Goal: Use online tool/utility: Utilize a website feature to perform a specific function

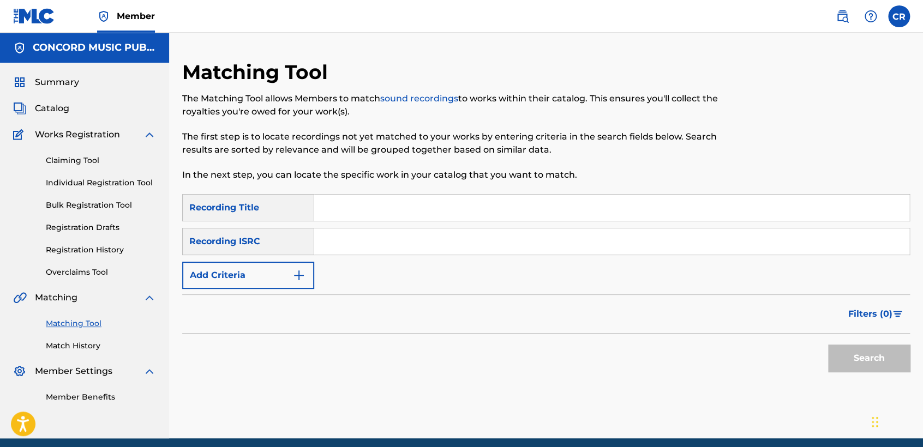
drag, startPoint x: 0, startPoint y: 0, endPoint x: 398, endPoint y: 260, distance: 475.1
click at [389, 255] on div "SearchWithCriteria55240646-9259-46cd-8f4c-a9f0dd512662 Recording Title SearchWi…" at bounding box center [546, 241] width 728 height 95
click at [456, 234] on input "Search Form" at bounding box center [611, 242] width 595 height 26
paste input "TCABG1277105"
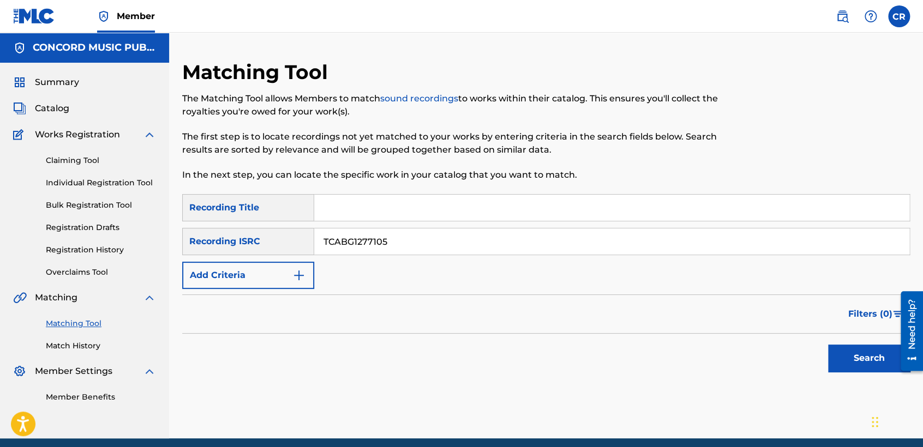
type input "TCABG1277105"
click at [493, 208] on input "Search Form" at bounding box center [611, 208] width 595 height 26
paste input "WATERGATE"
type input "WATERGATE"
drag, startPoint x: 841, startPoint y: 356, endPoint x: 794, endPoint y: 327, distance: 54.8
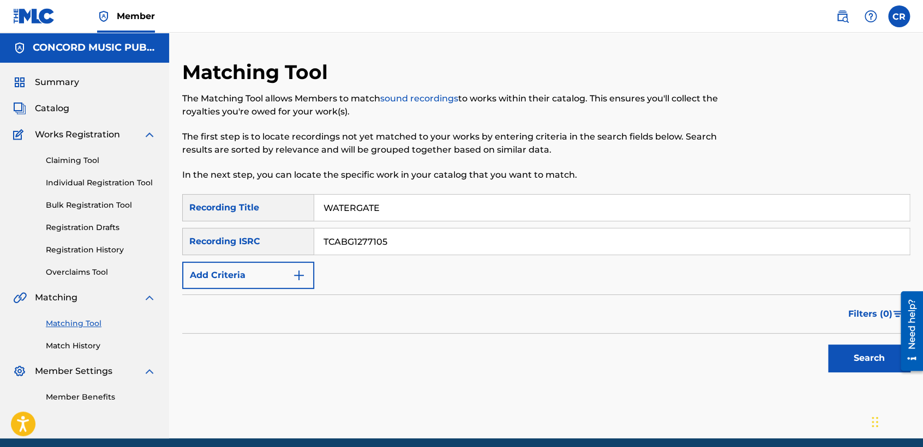
click at [842, 354] on button "Search" at bounding box center [869, 358] width 82 height 27
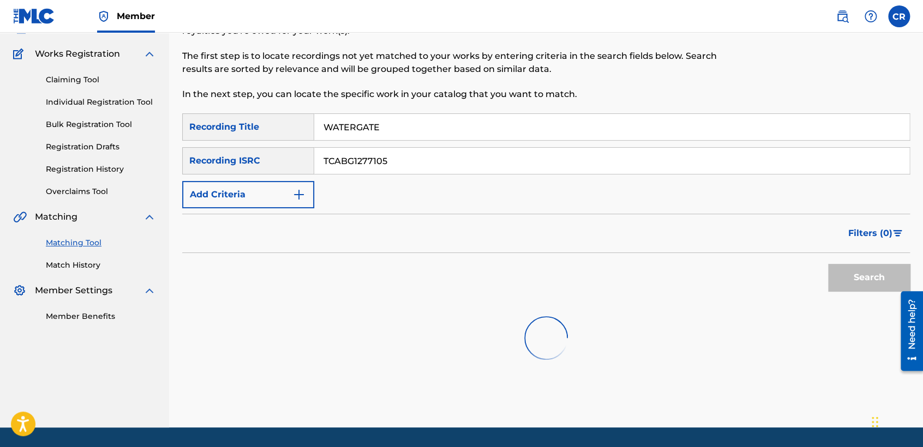
scroll to position [113, 0]
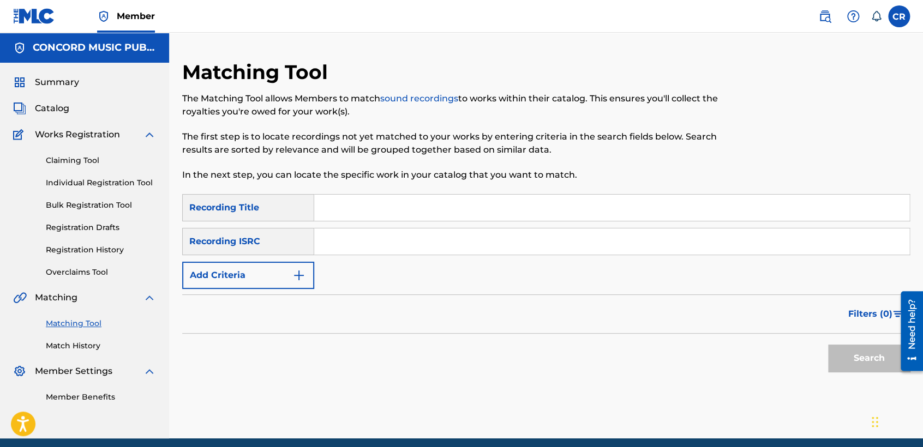
click at [456, 245] on input "Search Form" at bounding box center [611, 242] width 595 height 26
paste input "QMDA71852897"
type input "QMDA71852897"
drag, startPoint x: 505, startPoint y: 210, endPoint x: 616, endPoint y: 265, distance: 124.1
click at [505, 210] on input "Search Form" at bounding box center [611, 208] width 595 height 26
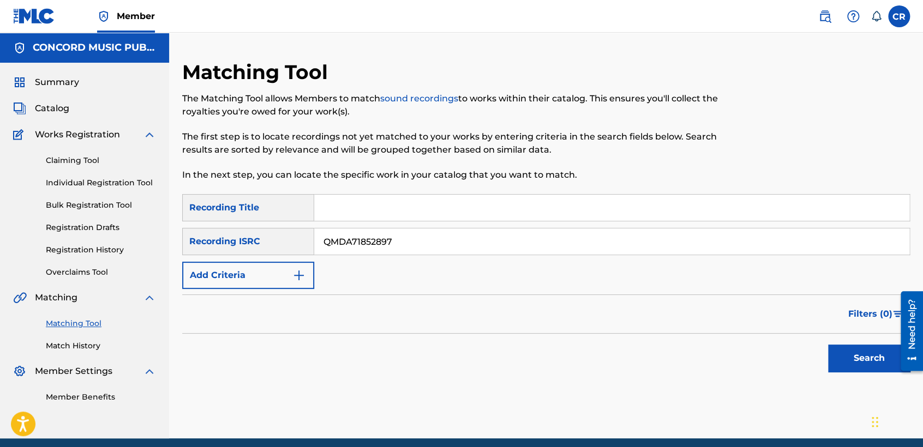
paste input "PIN PON"
type input "PIN PON"
drag, startPoint x: 881, startPoint y: 362, endPoint x: 871, endPoint y: 360, distance: 10.0
click at [880, 362] on button "Search" at bounding box center [869, 358] width 82 height 27
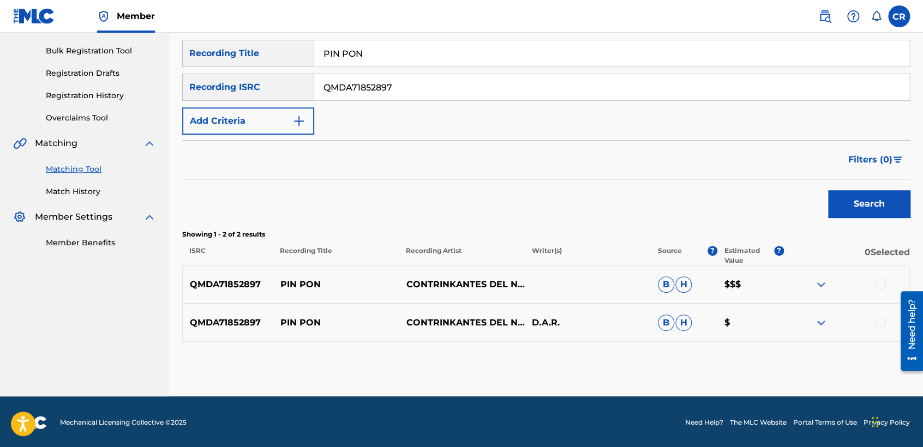
scroll to position [155, 0]
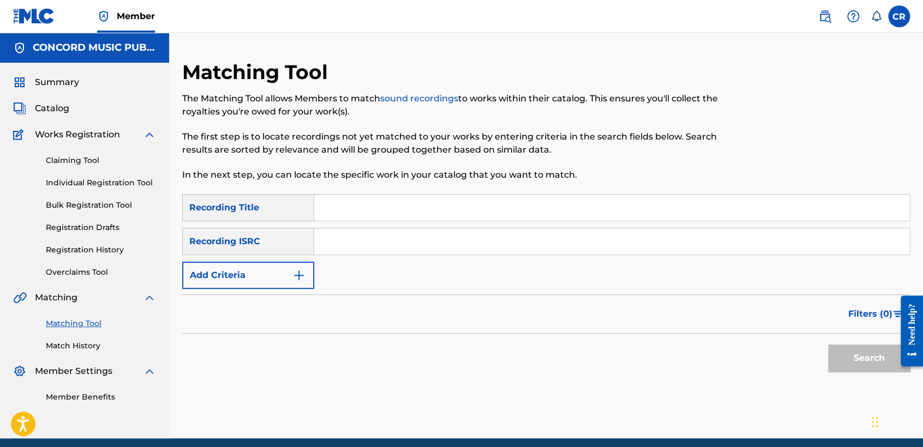
click at [414, 251] on input "Search Form" at bounding box center [611, 242] width 595 height 26
paste input "USACX1303179"
type input "USACX1303179"
click at [476, 196] on input "Search Form" at bounding box center [611, 208] width 595 height 26
paste input "INFANT HOLY, INFANT LOWLY"
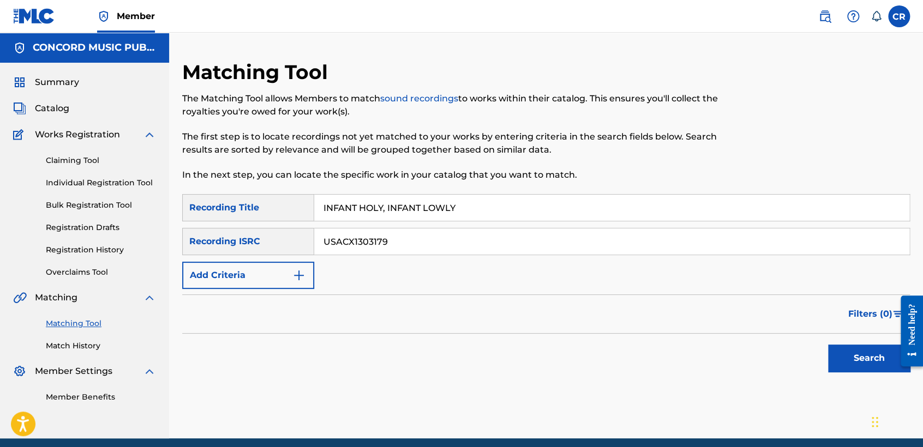
type input "INFANT HOLY, INFANT LOWLY"
click at [855, 362] on button "Search" at bounding box center [869, 358] width 82 height 27
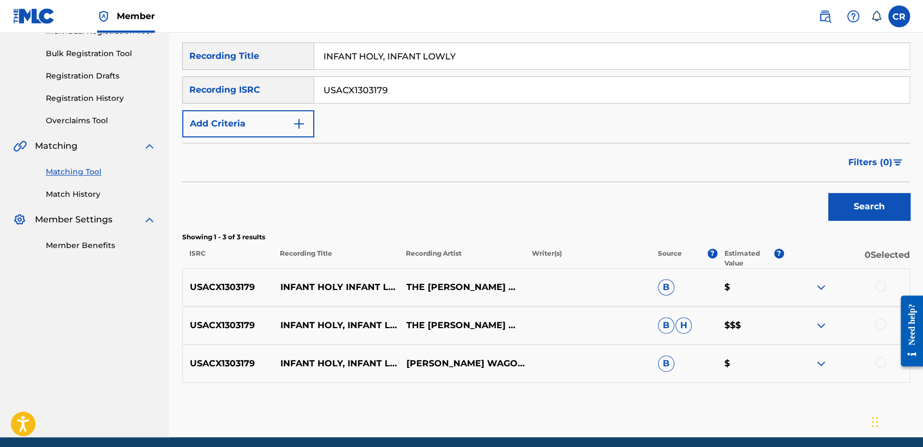
scroll to position [194, 0]
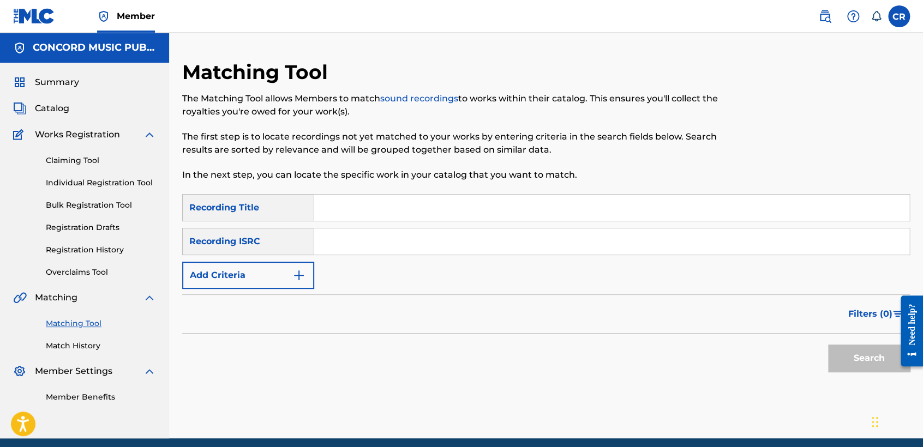
click at [366, 246] on input "Search Form" at bounding box center [611, 242] width 595 height 26
paste input "AUXN22344134"
type input "AUXN22344134"
click at [506, 219] on input "Search Form" at bounding box center [611, 208] width 595 height 26
paste input "CUPID SHUFFLE"
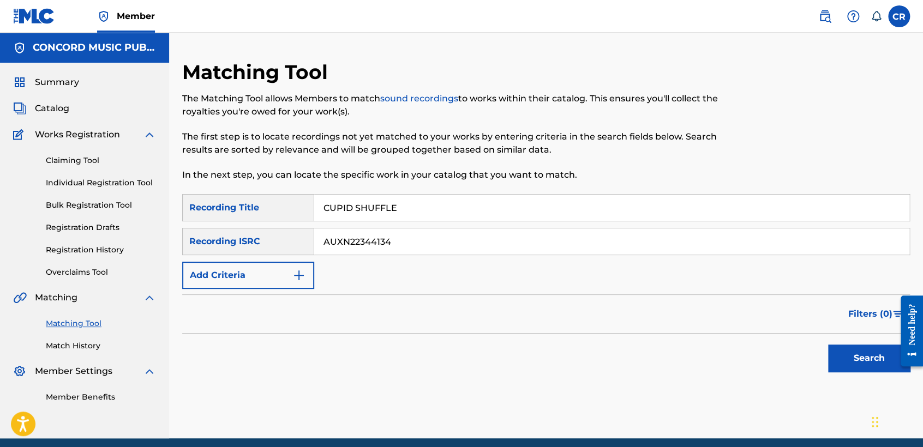
type input "CUPID SHUFFLE"
click at [864, 368] on button "Search" at bounding box center [869, 358] width 82 height 27
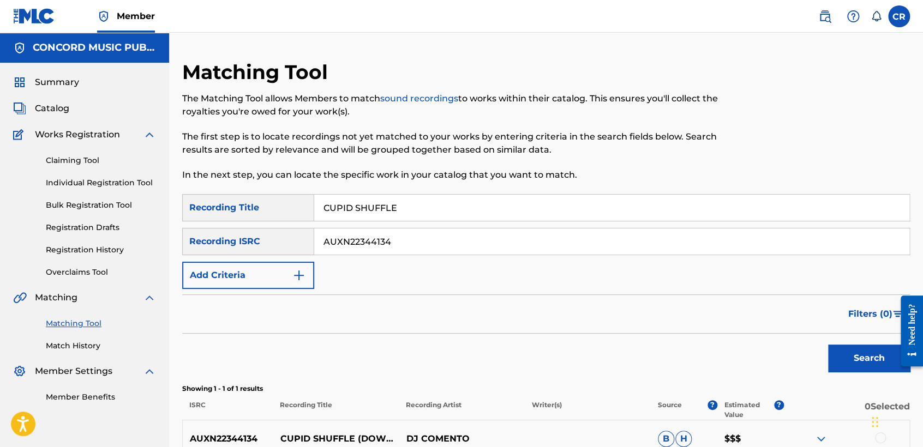
scroll to position [117, 0]
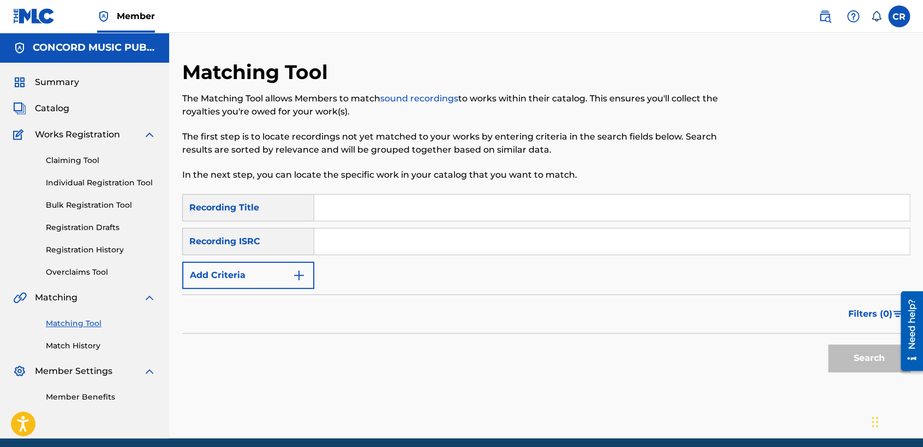
click at [458, 253] on input "Search Form" at bounding box center [611, 242] width 595 height 26
paste input "GBSMU5333126"
type input "GBSMU5333126"
click at [497, 215] on input "Search Form" at bounding box center [611, 208] width 595 height 26
paste input "LA RANITA"
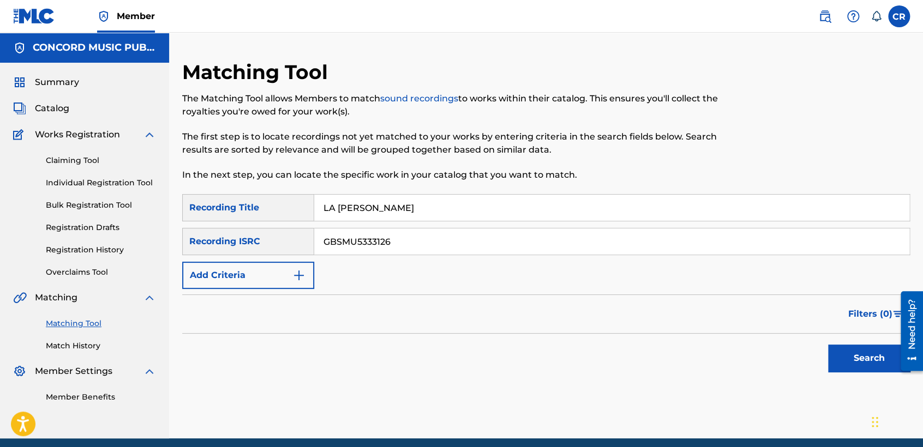
type input "LA RANITA"
click at [843, 353] on button "Search" at bounding box center [869, 358] width 82 height 27
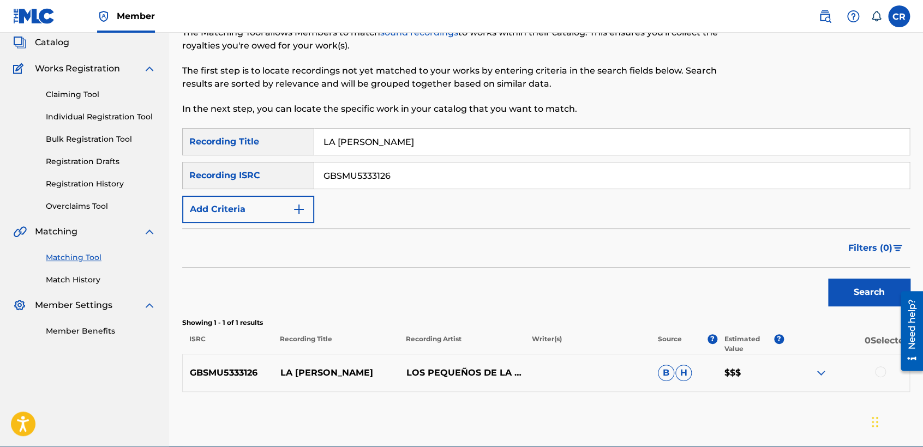
scroll to position [117, 0]
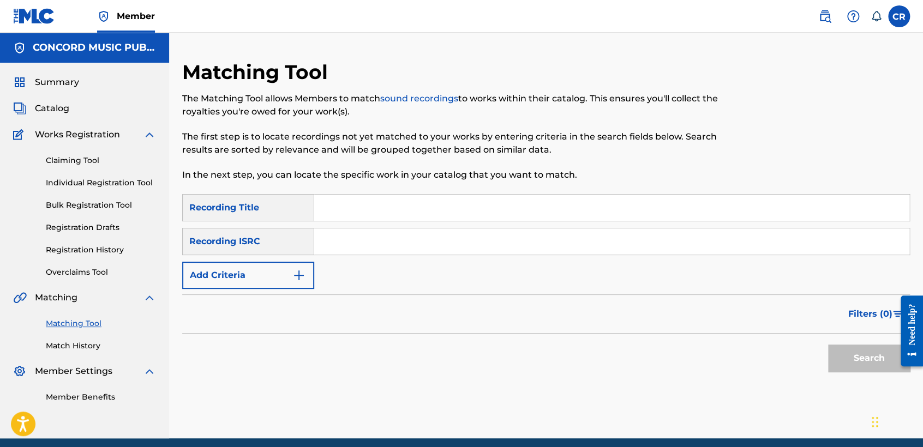
click at [519, 254] on input "Search Form" at bounding box center [611, 242] width 595 height 26
paste input "NLA509104904"
click at [456, 241] on input "NLA509104904" at bounding box center [611, 242] width 595 height 26
paste input "QZES81820110"
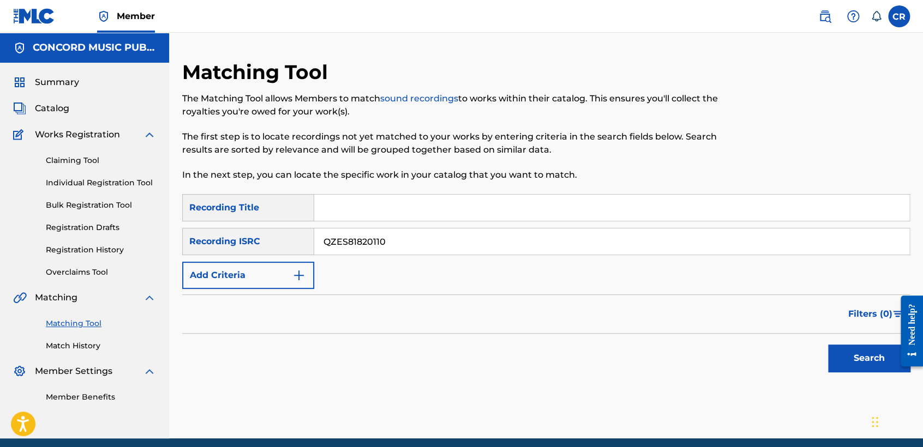
type input "QZES81820110"
click at [392, 196] on input "Search Form" at bounding box center [611, 208] width 595 height 26
paste input "GRACIAS SEÃ‘OR"
type input "GRACIAS SEÃ‘OR"
click at [854, 347] on button "Search" at bounding box center [869, 358] width 82 height 27
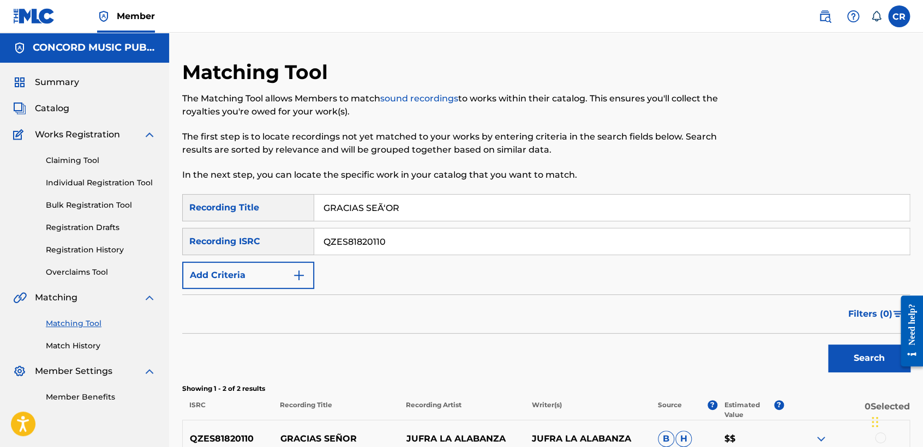
click at [406, 239] on input "QZES81820110" at bounding box center [611, 242] width 595 height 26
click at [577, 329] on div "Filters ( 0 )" at bounding box center [546, 313] width 728 height 39
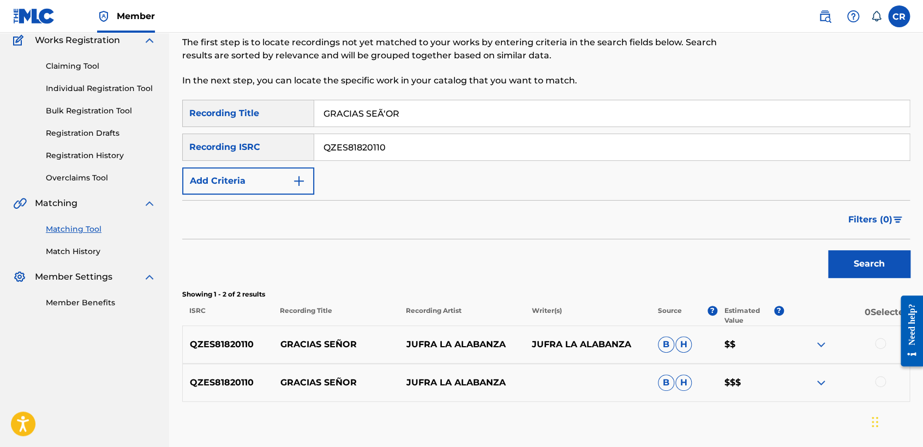
scroll to position [155, 0]
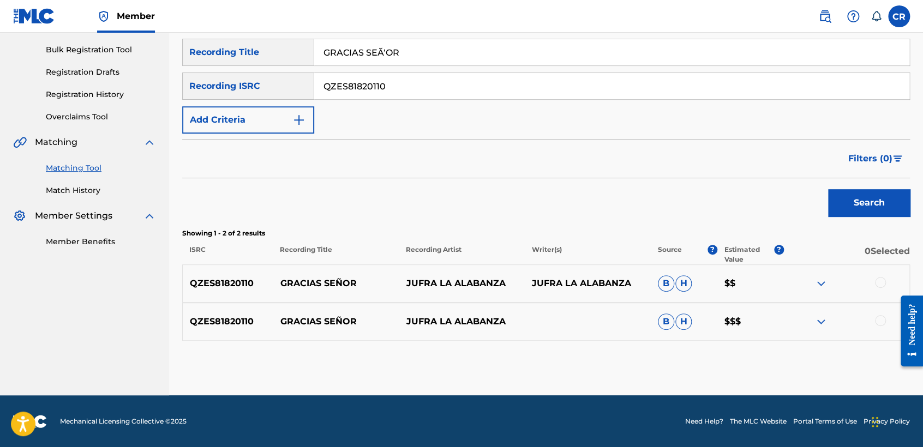
click at [611, 277] on p "JUFRA LA ALABANZA" at bounding box center [588, 283] width 126 height 13
copy p "ALABANZA"
click at [879, 280] on div at bounding box center [880, 282] width 11 height 11
click at [877, 321] on div at bounding box center [880, 320] width 11 height 11
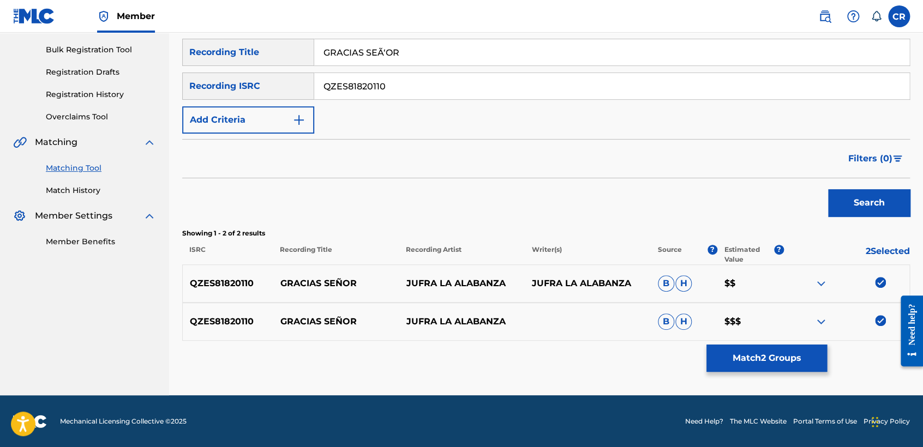
click at [735, 364] on button "Match 2 Groups" at bounding box center [766, 358] width 121 height 27
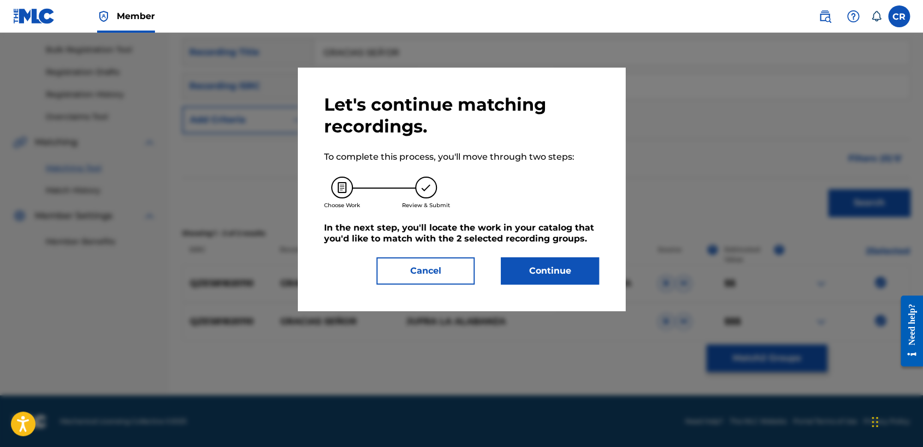
click at [582, 283] on button "Continue" at bounding box center [550, 270] width 98 height 27
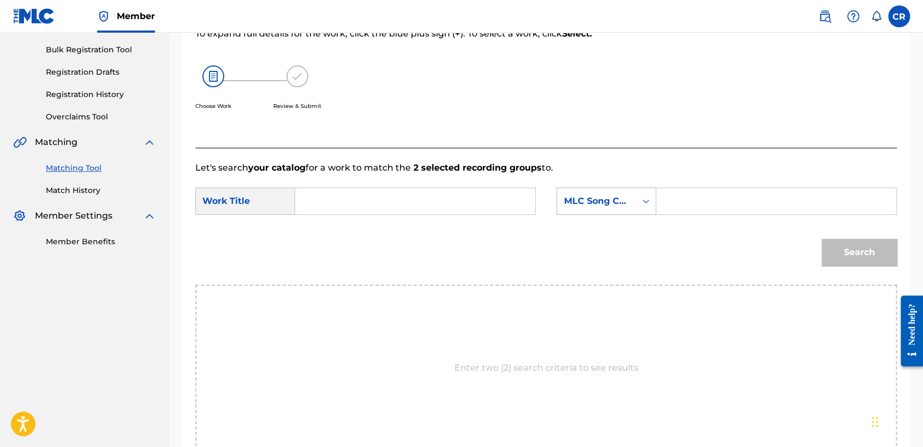
click at [588, 195] on div "MLC Song Code" at bounding box center [596, 201] width 66 height 13
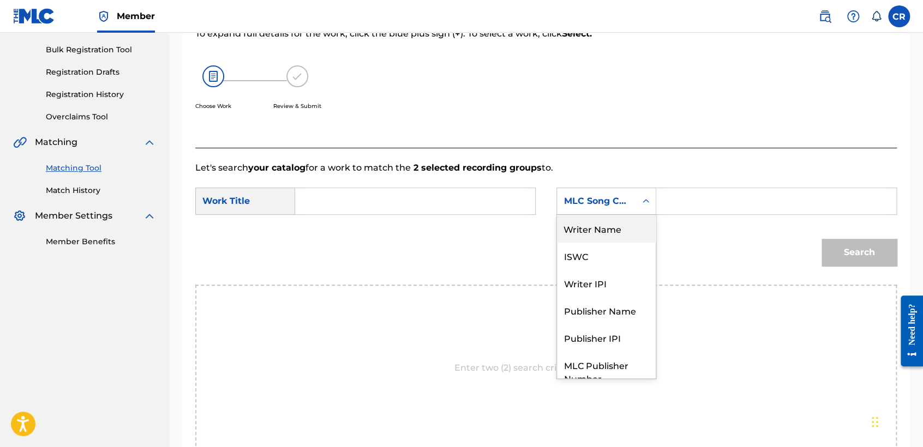
click at [590, 229] on div "Writer Name" at bounding box center [606, 228] width 99 height 27
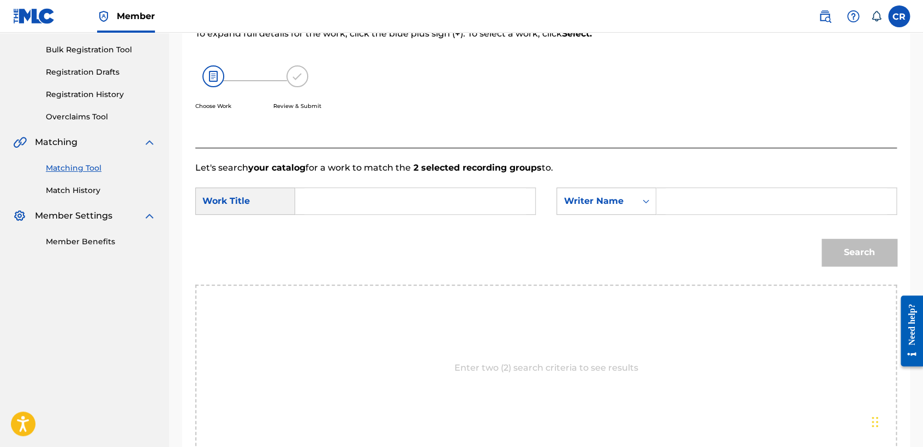
click at [710, 209] on input "Search Form" at bounding box center [775, 201] width 221 height 26
paste input "ALABANZA"
type input "ALABANZA"
click at [491, 206] on input "Search Form" at bounding box center [414, 201] width 221 height 26
paste input "GRACIAS SEÃ‘OR"
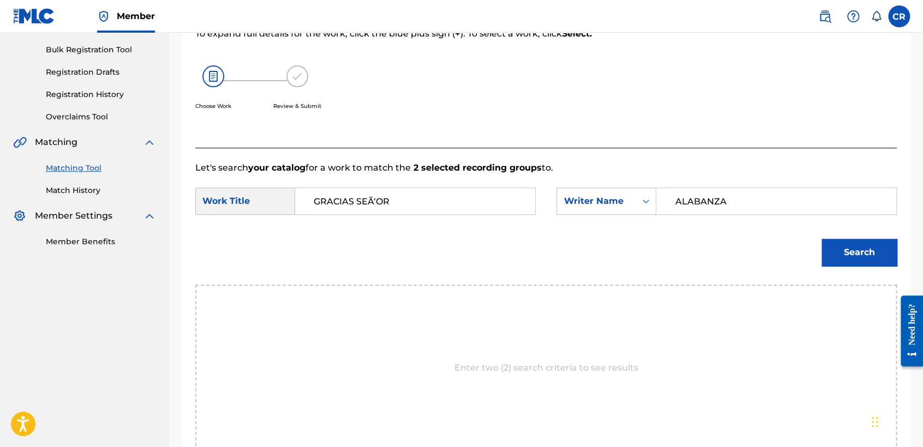
type input "GRACIAS SEÃ‘OR"
click at [847, 247] on button "Search" at bounding box center [858, 252] width 75 height 27
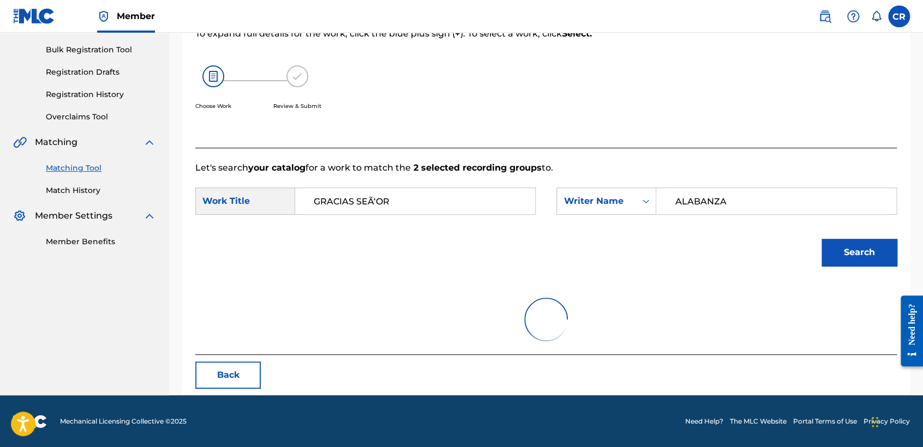
scroll to position [109, 0]
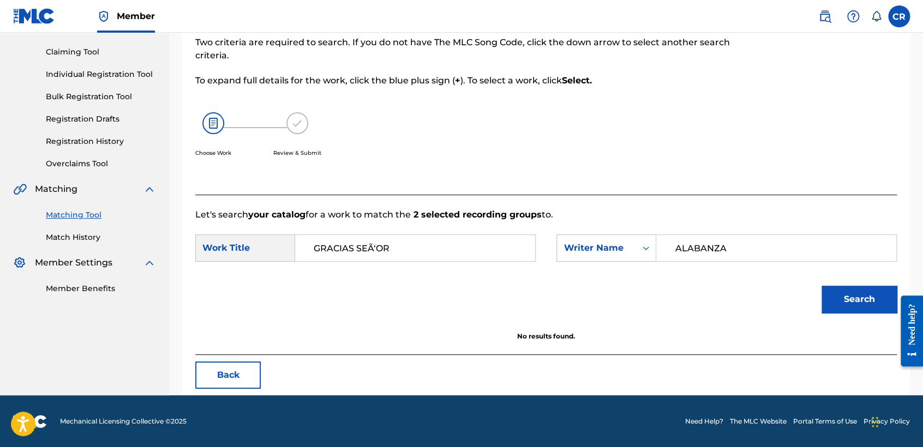
click at [218, 369] on button "Back" at bounding box center [227, 375] width 65 height 27
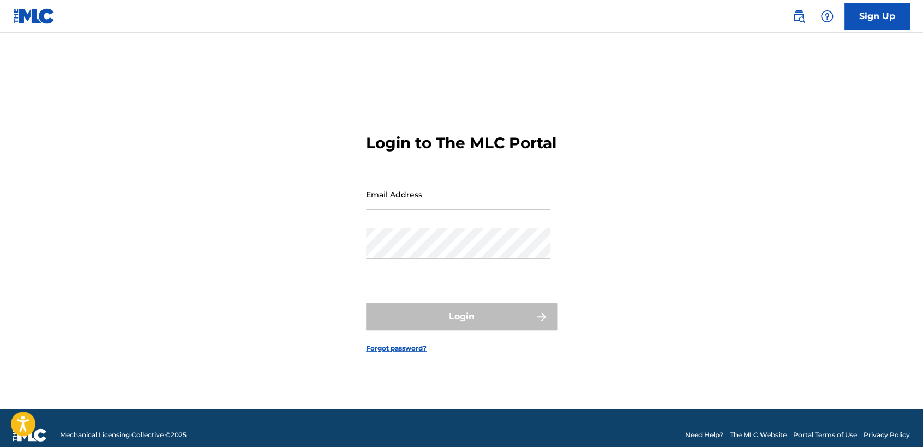
type input "[EMAIL_ADDRESS][DOMAIN_NAME]"
click at [484, 348] on form "Login to The MLC Portal Email Address [EMAIL_ADDRESS][DOMAIN_NAME] Password Log…" at bounding box center [461, 234] width 191 height 349
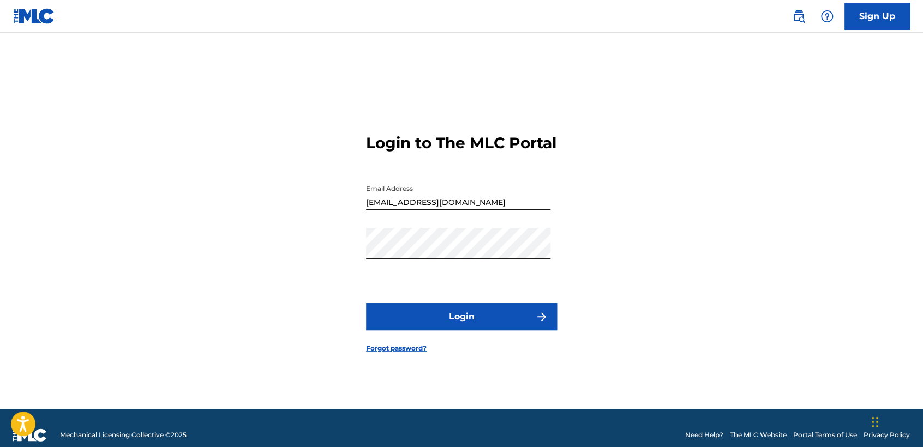
click at [473, 330] on button "Login" at bounding box center [461, 316] width 191 height 27
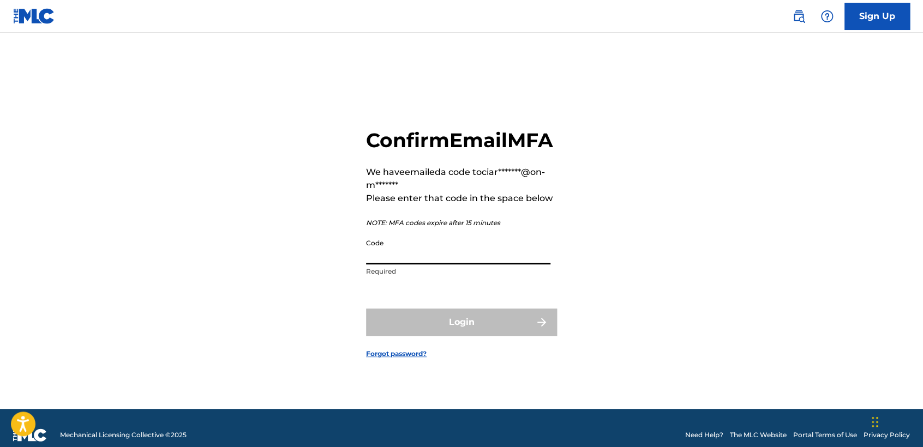
click at [498, 264] on input "Code" at bounding box center [458, 248] width 184 height 31
click at [457, 264] on input "Code" at bounding box center [458, 248] width 184 height 31
paste input "087721"
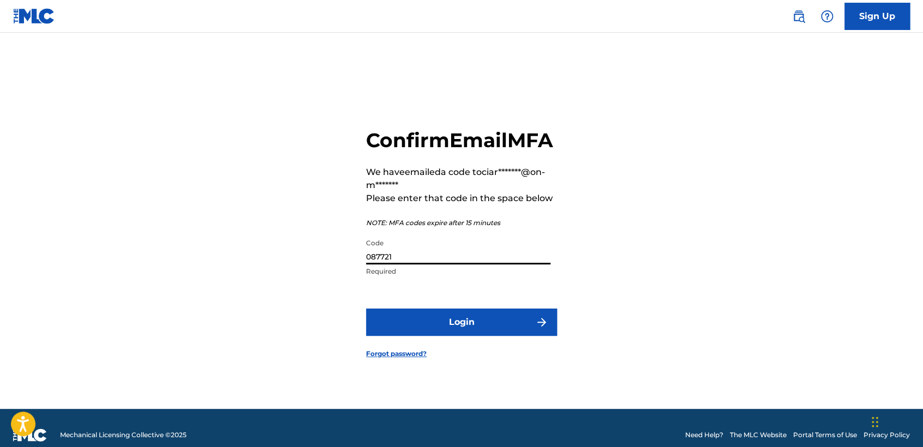
type input "087721"
click at [460, 332] on button "Login" at bounding box center [461, 322] width 191 height 27
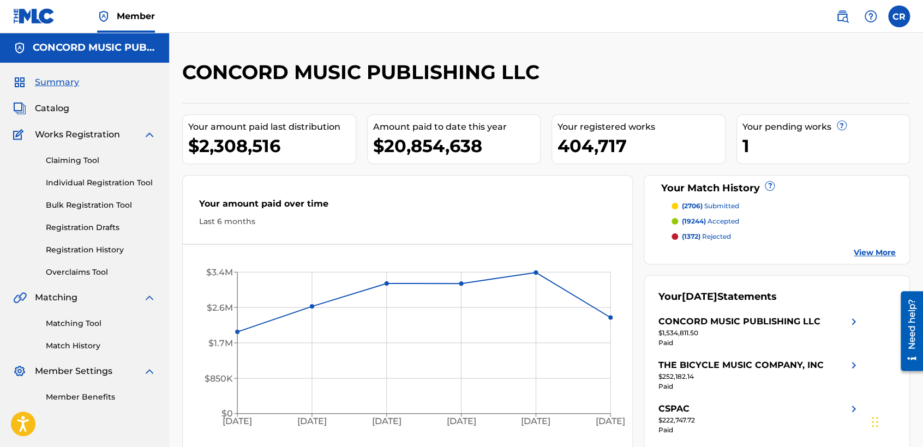
click at [79, 323] on link "Matching Tool" at bounding box center [101, 323] width 110 height 11
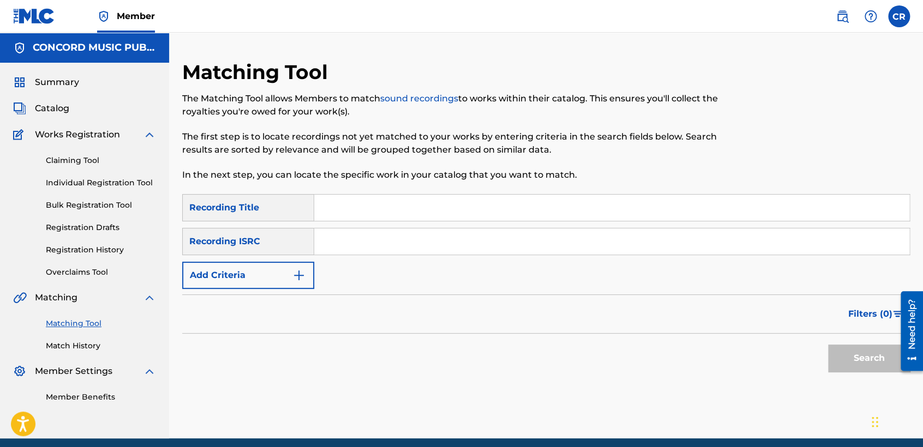
click at [402, 253] on input "Search Form" at bounding box center [611, 242] width 595 height 26
paste input "US3L30407103"
type input "US3L30407103"
click at [483, 218] on input "Search Form" at bounding box center [611, 208] width 595 height 26
paste input "GET USED TO IT"
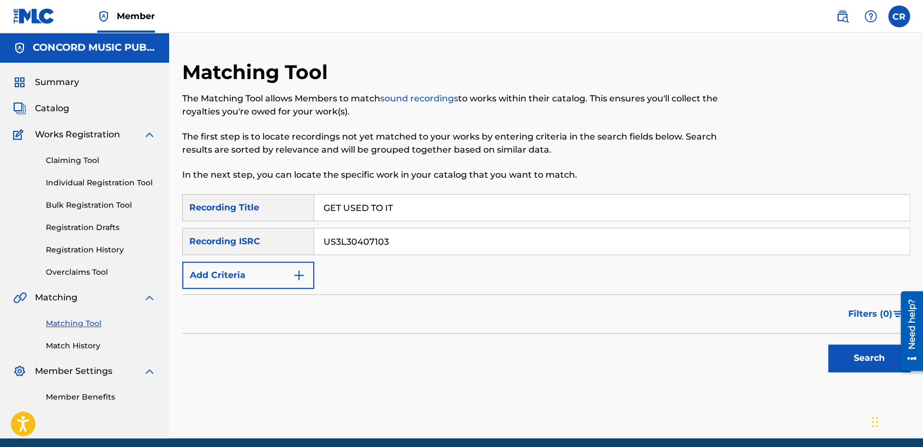
type input "GET USED TO IT"
click at [866, 361] on button "Search" at bounding box center [869, 358] width 82 height 27
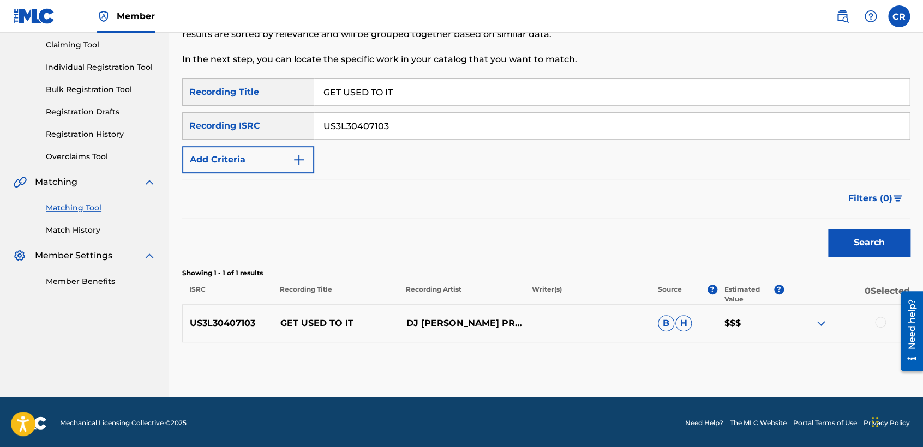
scroll to position [117, 0]
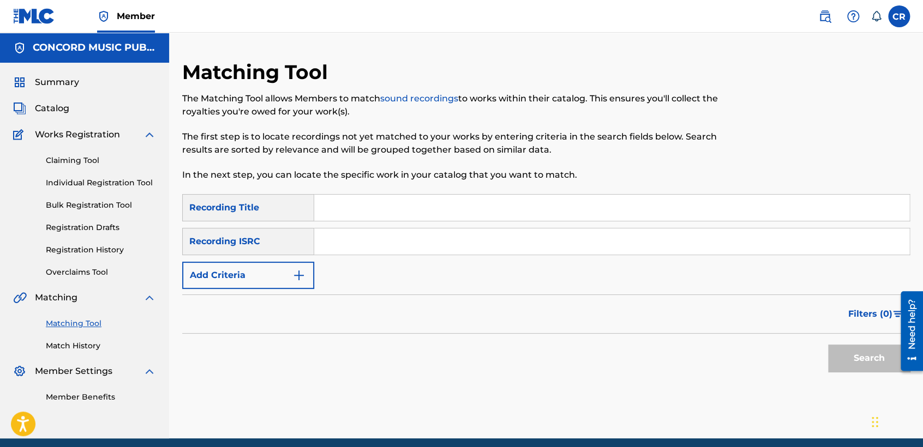
click at [473, 247] on input "Search Form" at bounding box center [611, 242] width 595 height 26
paste input "FR6V80245245"
type input "FR6V80245245"
drag, startPoint x: 539, startPoint y: 201, endPoint x: 561, endPoint y: 215, distance: 26.5
click at [539, 201] on input "Search Form" at bounding box center [611, 208] width 595 height 26
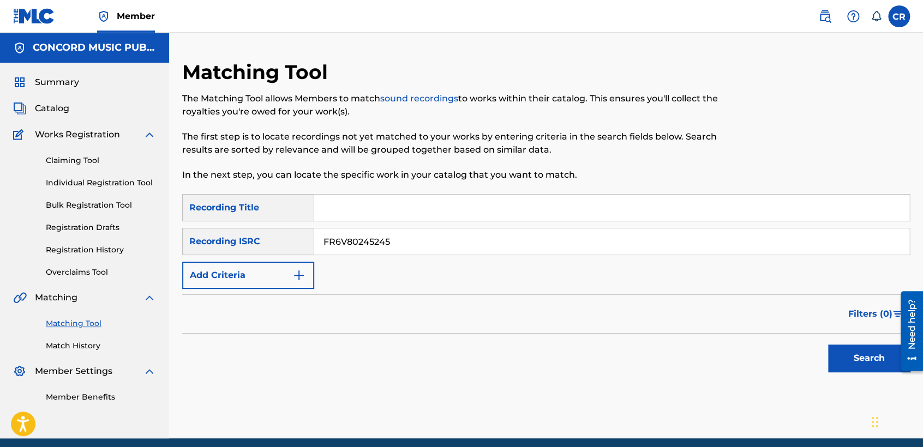
paste input "HOME AWAY FROM HOME"
type input "HOME AWAY FROM HOME"
click at [851, 355] on button "Search" at bounding box center [869, 358] width 82 height 27
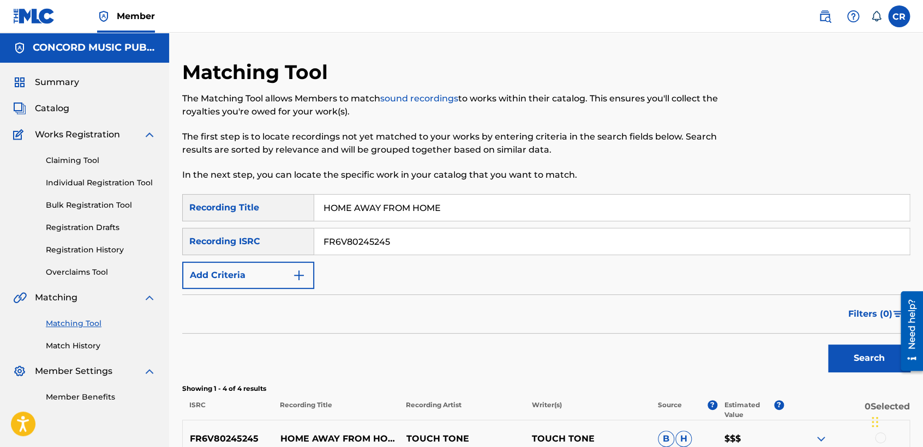
scroll to position [182, 0]
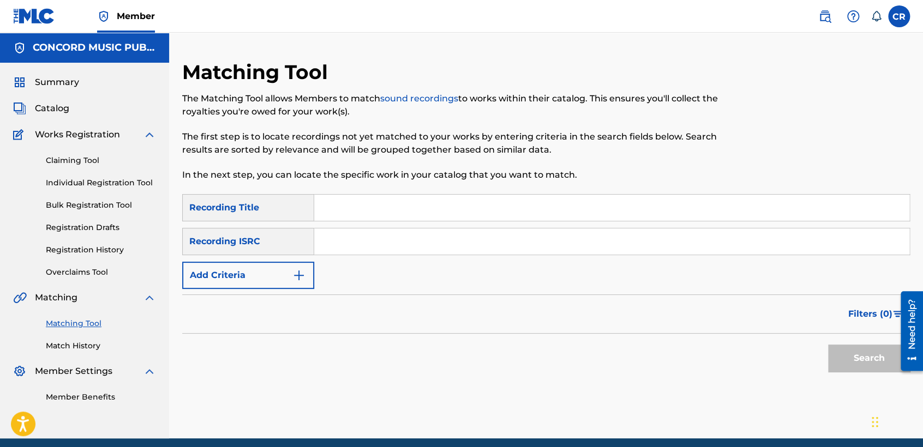
click at [484, 247] on input "Search Form" at bounding box center [611, 242] width 595 height 26
paste input "QMPKX1608400"
type input "QMPKX1608400"
click at [548, 192] on div "Matching Tool The Matching Tool allows Members to match sound recordings to wor…" at bounding box center [462, 127] width 560 height 134
click at [655, 213] on input "Search Form" at bounding box center [611, 208] width 595 height 26
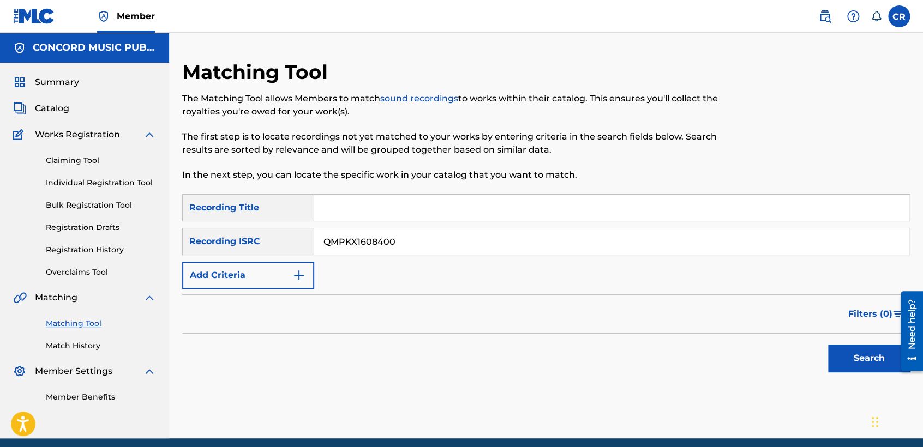
paste input "A ROAD LESS TRAVELLED"
type input "A ROAD LESS TRAVELLED"
click at [836, 364] on button "Search" at bounding box center [869, 358] width 82 height 27
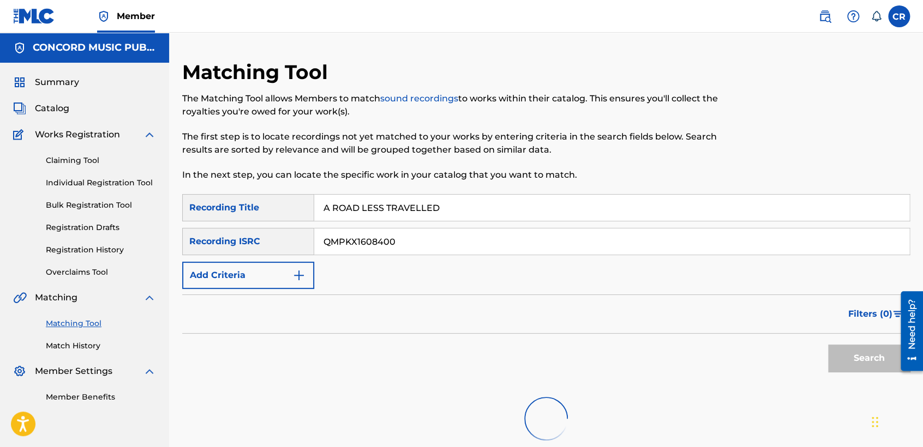
scroll to position [113, 0]
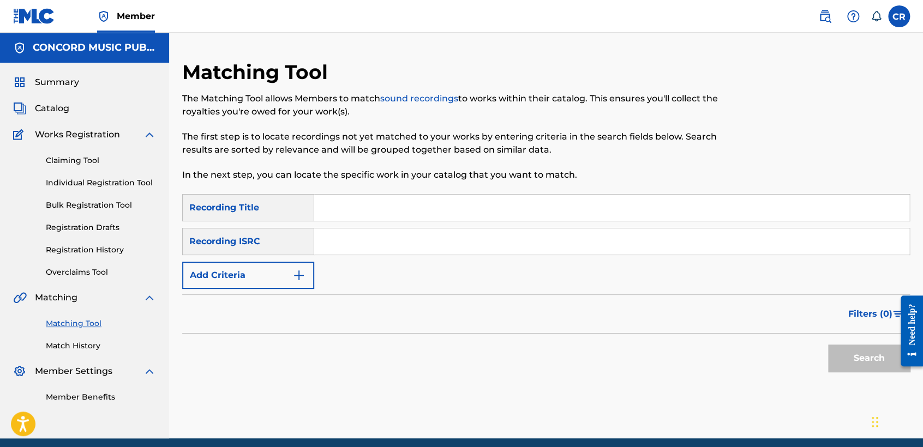
click at [480, 243] on input "Search Form" at bounding box center [611, 242] width 595 height 26
paste input "USQWA1241382"
type input "USQWA1241382"
click at [484, 208] on input "Search Form" at bounding box center [611, 208] width 595 height 26
paste input "VOICES CARRY"
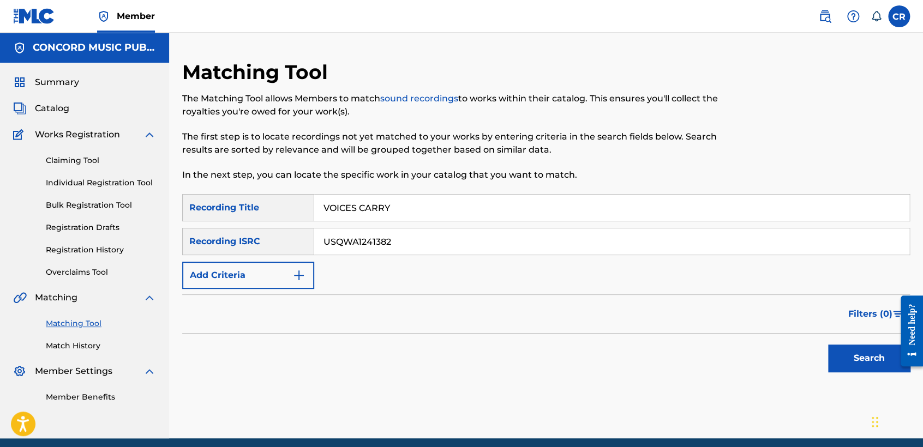
type input "VOICES CARRY"
click at [861, 357] on button "Search" at bounding box center [869, 358] width 82 height 27
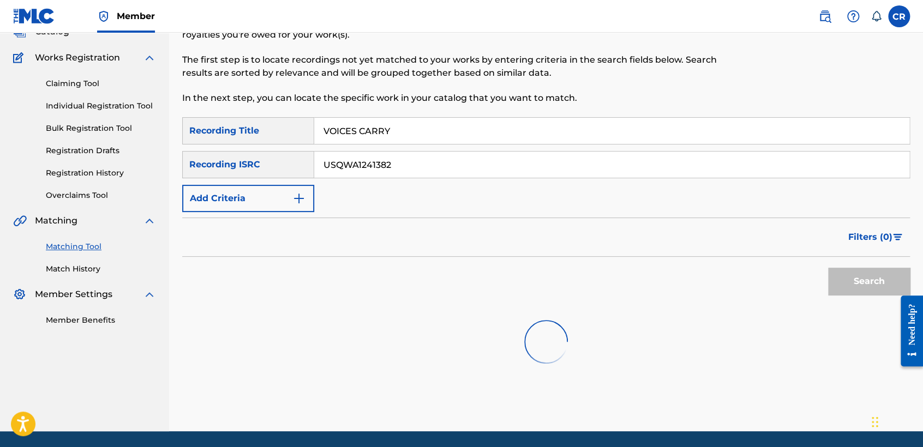
scroll to position [113, 0]
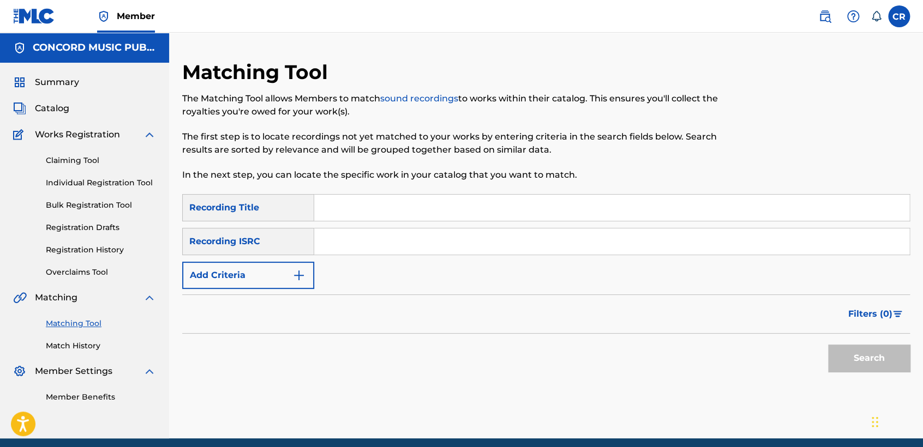
click at [436, 254] on input "Search Form" at bounding box center [611, 242] width 595 height 26
paste input "USQWA1241382"
type input "USQWA1241382"
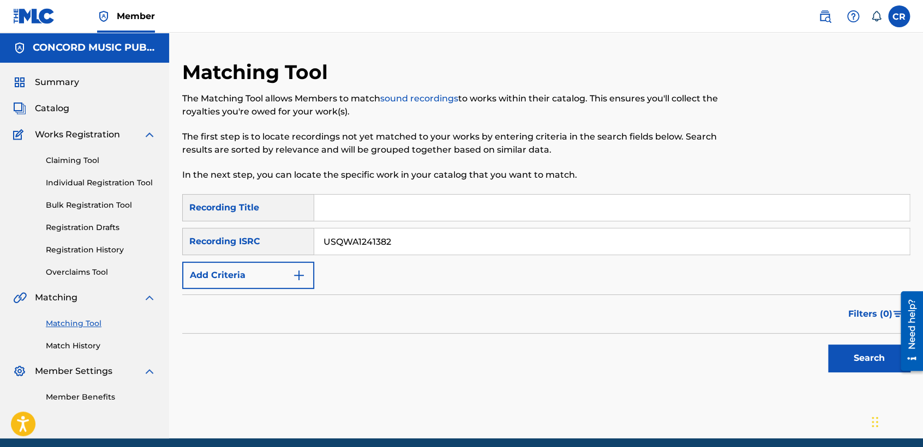
click at [518, 206] on input "Search Form" at bounding box center [611, 208] width 595 height 26
paste input "VOICES CARRY"
type input "VOICES CARRY"
click at [862, 363] on button "Search" at bounding box center [869, 358] width 82 height 27
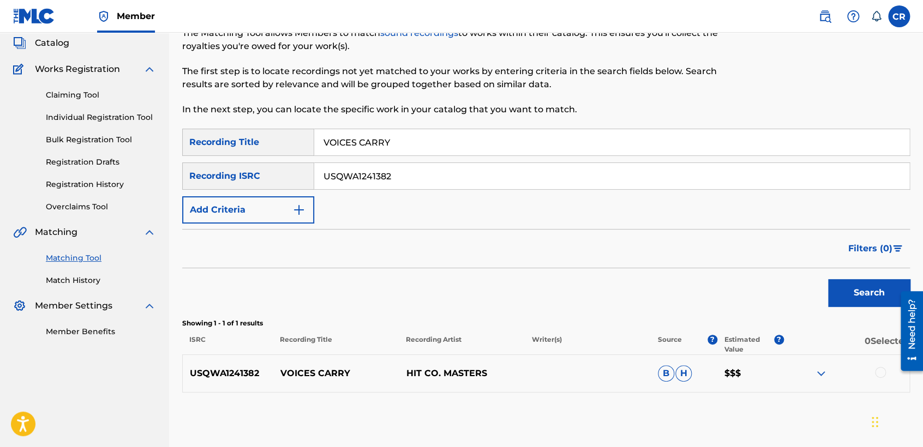
scroll to position [117, 0]
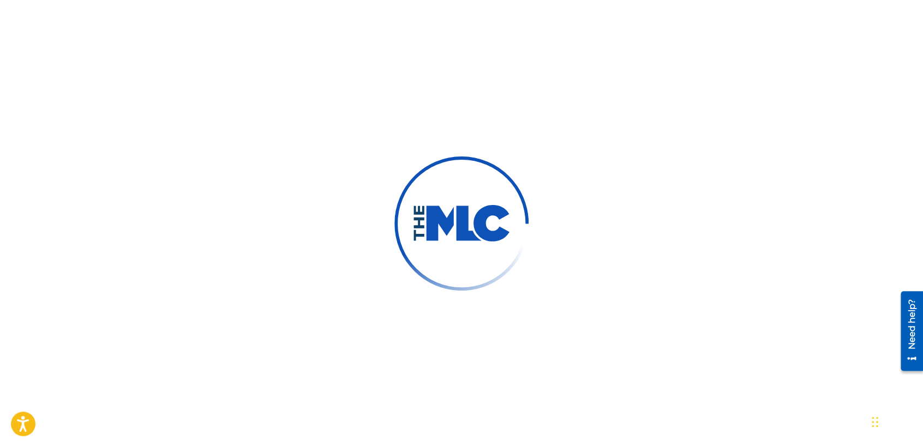
click at [315, 164] on div at bounding box center [461, 223] width 923 height 447
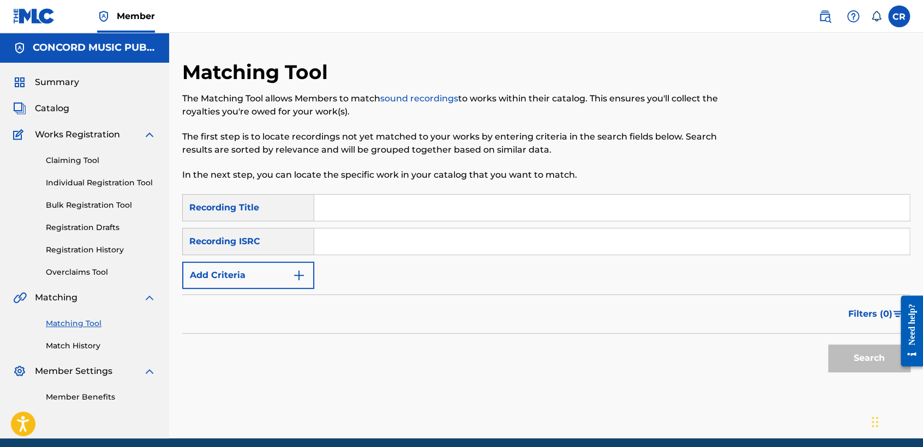
click at [476, 233] on input "Search Form" at bounding box center [611, 242] width 595 height 26
paste input "GBSMU3528521"
type input "GBSMU3528521"
click at [534, 214] on input "Search Form" at bounding box center [611, 208] width 595 height 26
paste input "VIVE TU VIDA"
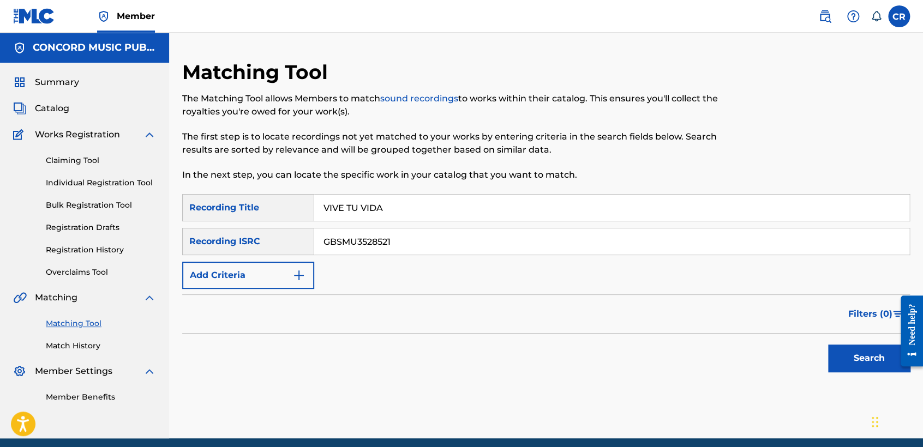
type input "VIVE TU VIDA"
click at [853, 360] on button "Search" at bounding box center [869, 358] width 82 height 27
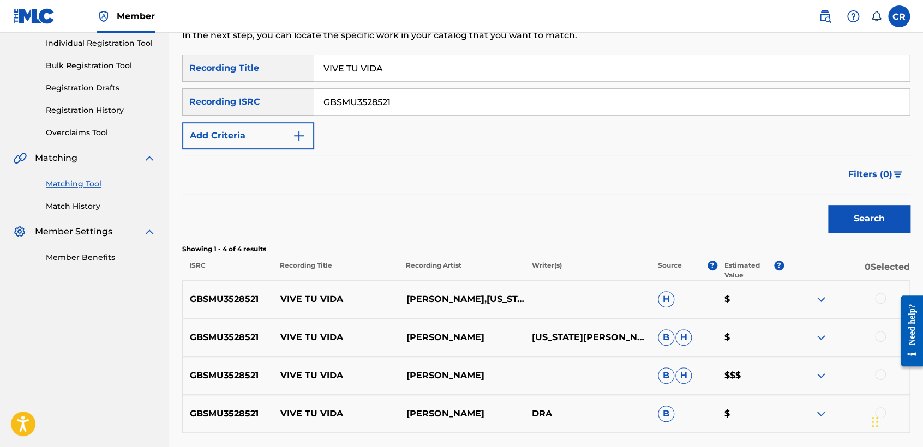
scroll to position [232, 0]
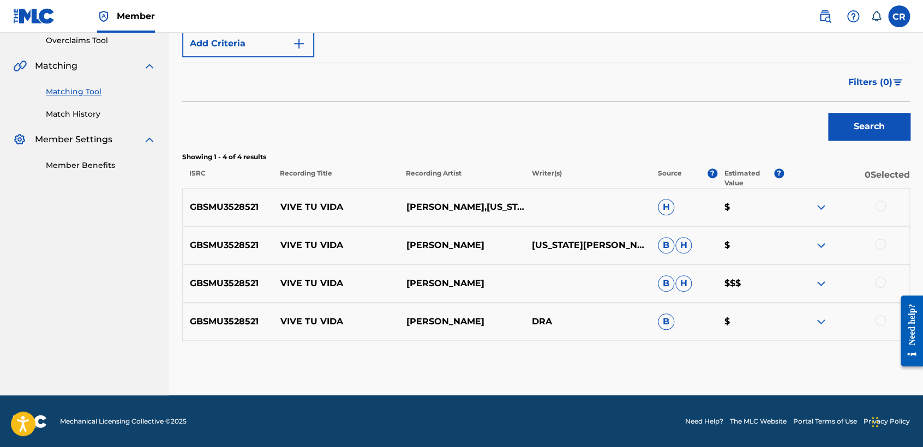
click at [424, 207] on p "[PERSON_NAME],[US_STATE][PERSON_NAME]" at bounding box center [462, 207] width 126 height 13
copy p "[PERSON_NAME]"
click at [883, 208] on div at bounding box center [880, 206] width 11 height 11
click at [882, 241] on div at bounding box center [880, 244] width 11 height 11
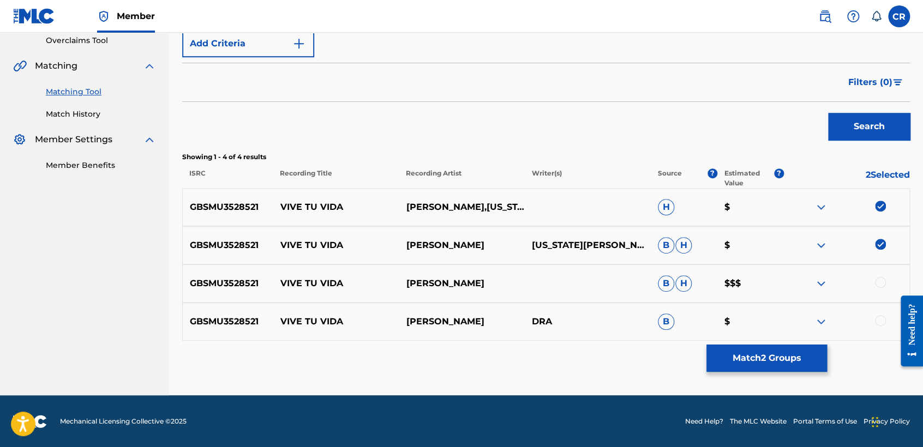
click at [881, 288] on div at bounding box center [846, 283] width 126 height 13
click at [881, 284] on div at bounding box center [880, 282] width 11 height 11
click at [881, 317] on div at bounding box center [880, 320] width 11 height 11
click at [815, 351] on button "Match 4 Groups" at bounding box center [766, 358] width 121 height 27
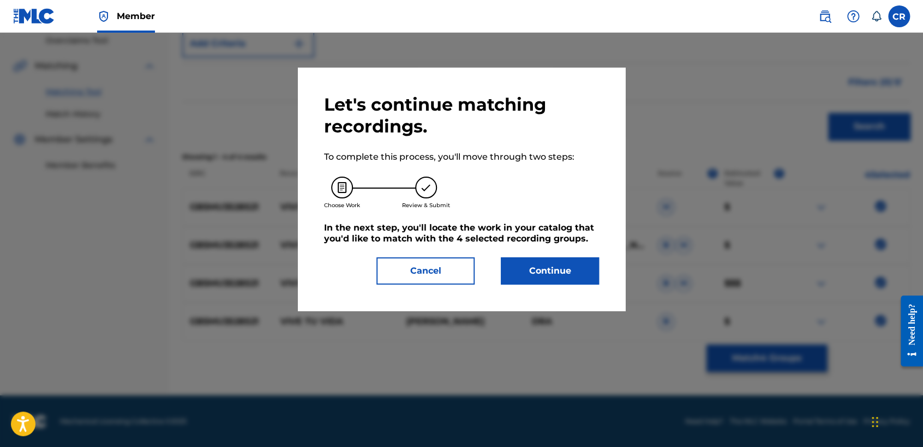
click at [565, 270] on button "Continue" at bounding box center [550, 270] width 98 height 27
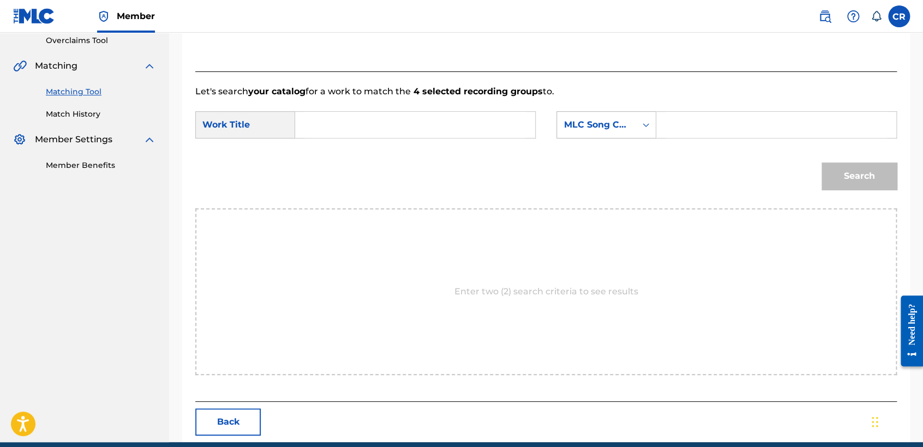
click at [606, 127] on div "MLC Song Code" at bounding box center [596, 124] width 66 height 13
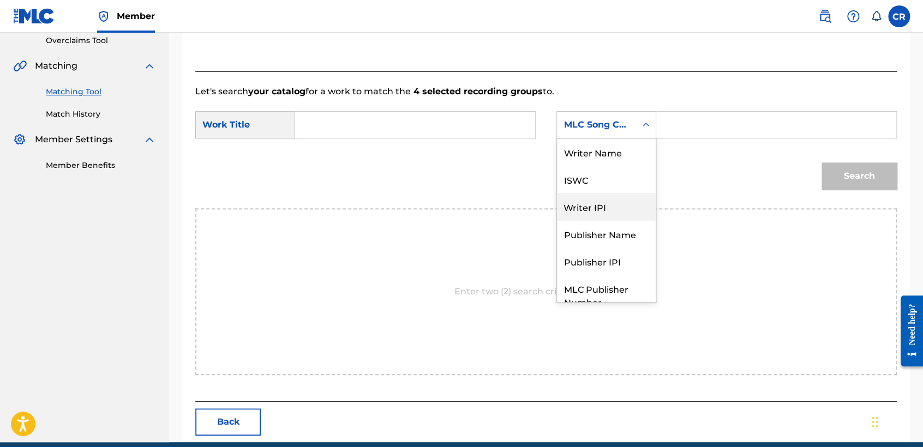
scroll to position [0, 0]
drag, startPoint x: 600, startPoint y: 129, endPoint x: 684, endPoint y: 141, distance: 85.4
click at [590, 153] on div "Writer Name" at bounding box center [606, 152] width 99 height 27
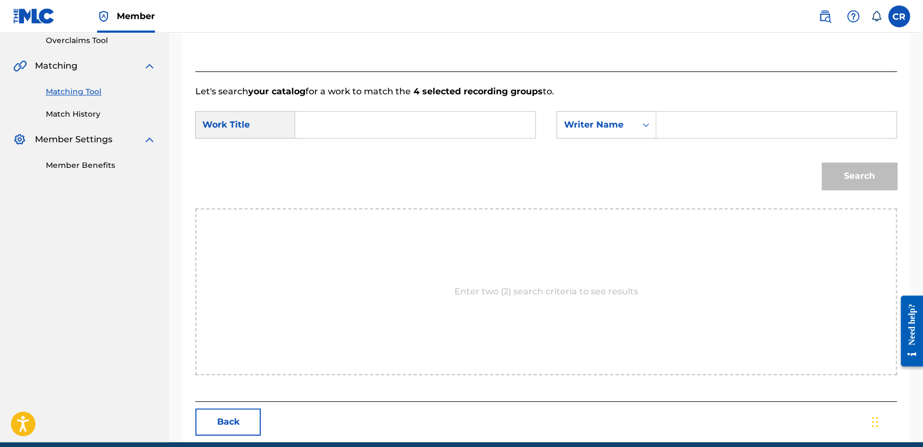
click at [689, 136] on input "Search Form" at bounding box center [775, 125] width 221 height 26
paste input "[PERSON_NAME]"
type input "[PERSON_NAME]"
click at [492, 130] on input "Search Form" at bounding box center [414, 125] width 221 height 26
paste input "VIVE TU VIDA"
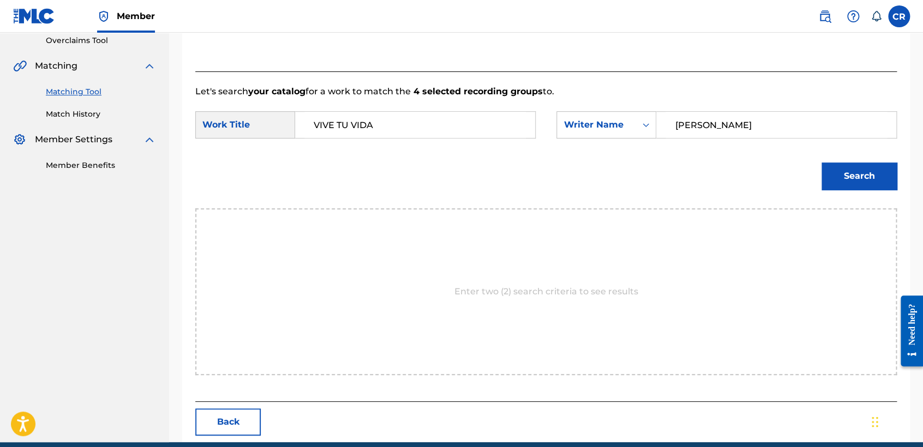
type input "VIVE TU VIDA"
click at [855, 171] on button "Search" at bounding box center [858, 176] width 75 height 27
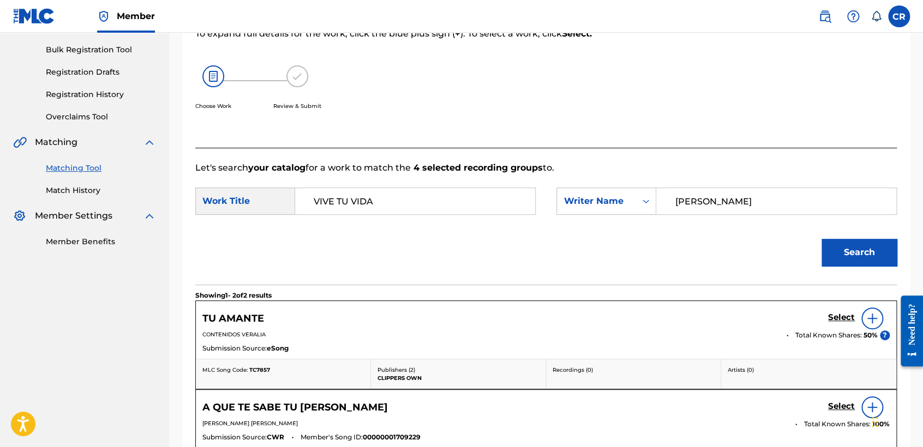
scroll to position [232, 0]
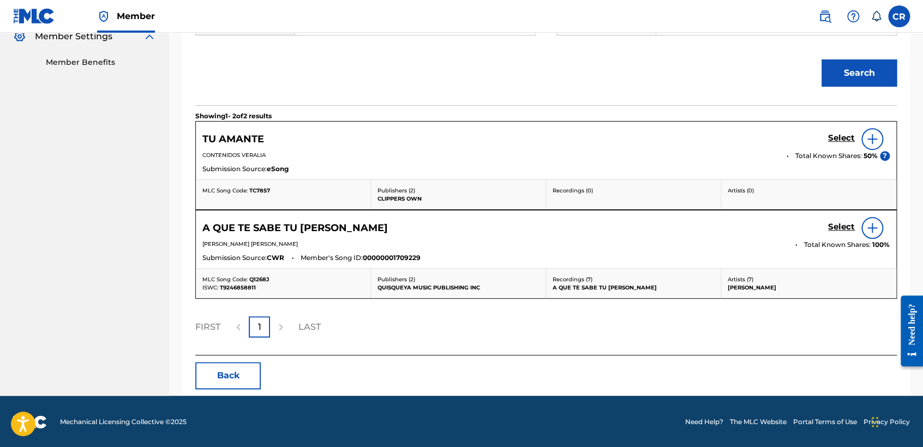
click at [235, 387] on button "Back" at bounding box center [227, 375] width 65 height 27
